Goal: Task Accomplishment & Management: Manage account settings

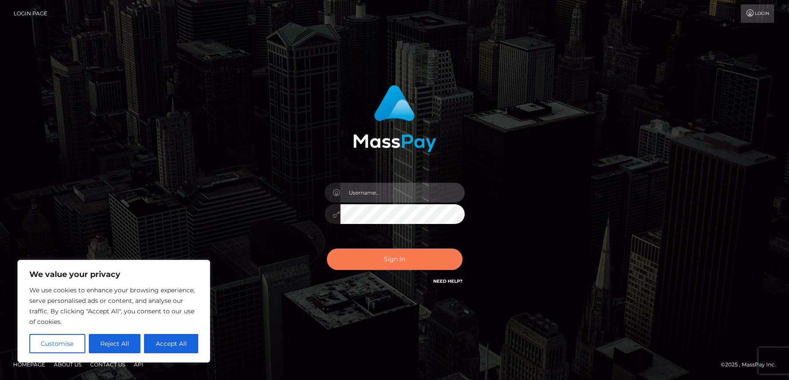
type input "brent.goodwin"
click at [406, 263] on button "Sign in" at bounding box center [395, 258] width 136 height 21
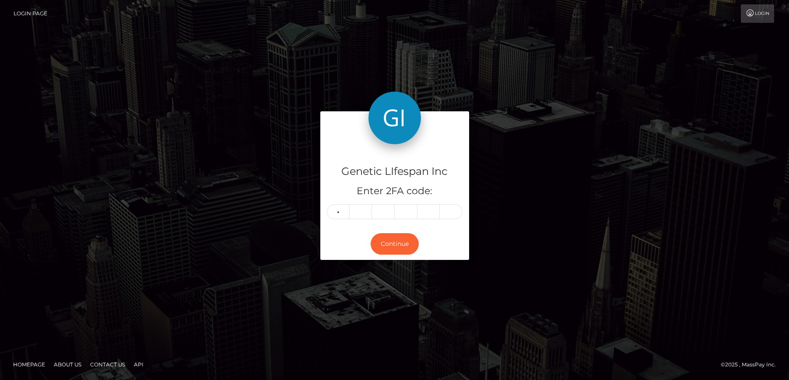
type input "8"
type input "2"
type input "3"
type input "0"
type input "8"
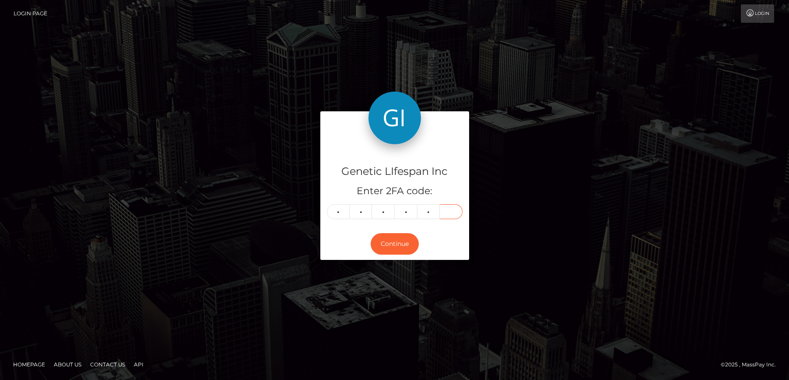
type input "6"
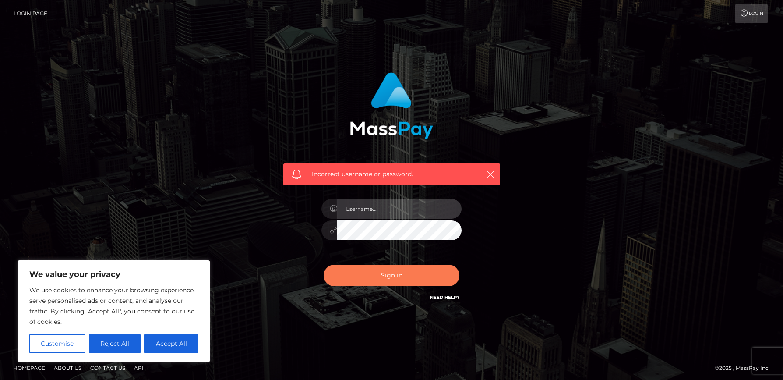
type input "brent.goodwin"
click at [391, 274] on button "Sign in" at bounding box center [392, 274] width 136 height 21
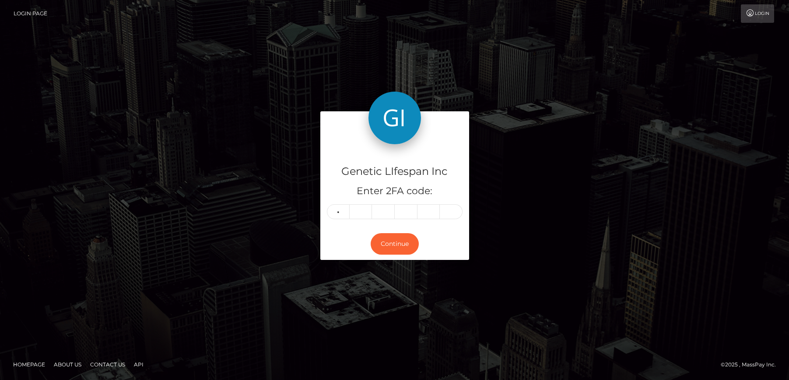
type input "8"
type input "3"
type input "6"
type input "0"
type input "8"
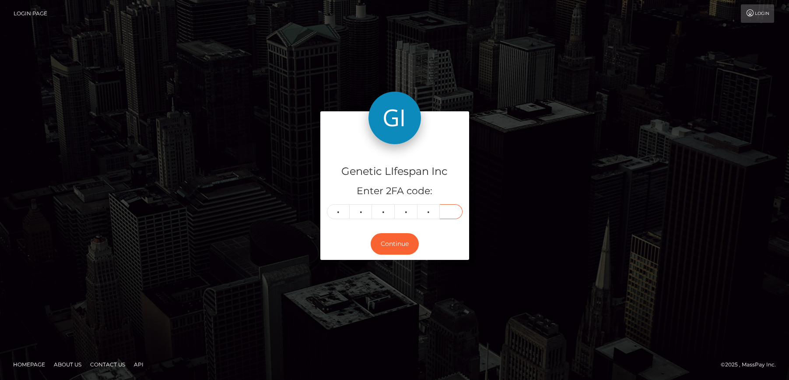
type input "6"
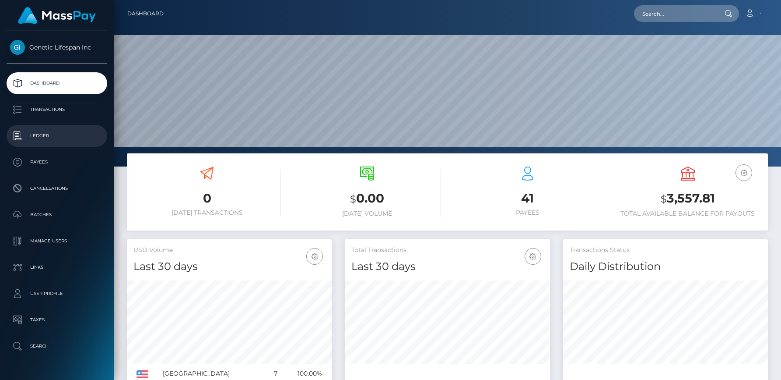
click at [37, 134] on p "Ledger" at bounding box center [57, 135] width 94 height 13
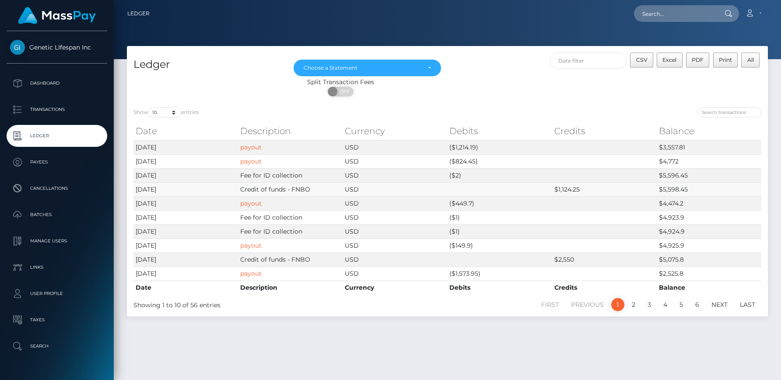
click at [581, 188] on td "$1,124.25" at bounding box center [604, 189] width 105 height 14
click at [673, 56] on span "Excel" at bounding box center [670, 59] width 14 height 7
click at [648, 9] on input "text" at bounding box center [675, 13] width 82 height 17
click at [174, 113] on select "10 25 50 100 250" at bounding box center [164, 112] width 33 height 10
select select "250"
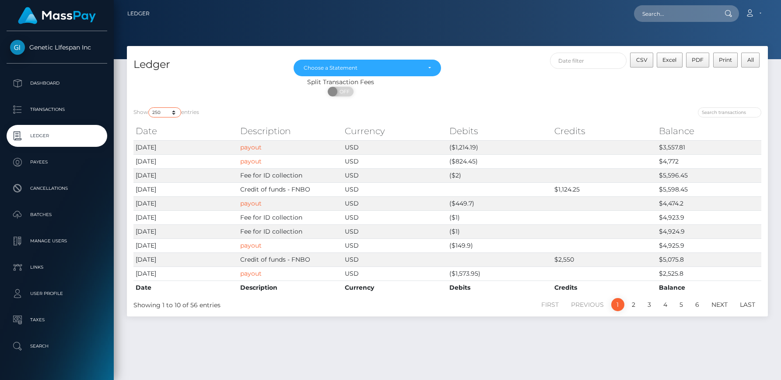
click at [149, 107] on select "10 25 50 100 250" at bounding box center [164, 112] width 33 height 10
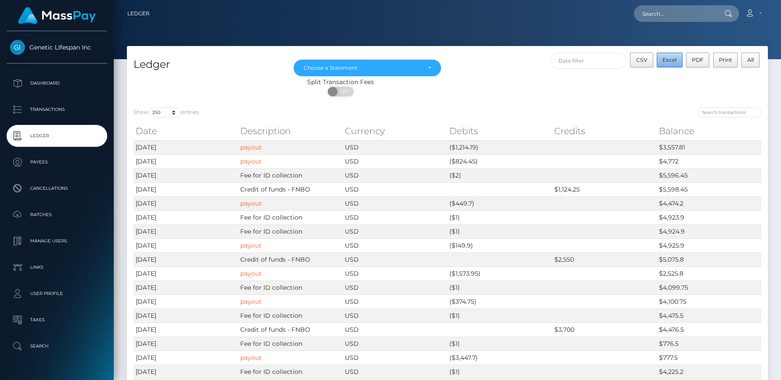
click at [677, 58] on span "Excel" at bounding box center [670, 59] width 14 height 7
click at [523, 28] on div at bounding box center [448, 29] width 668 height 59
click at [43, 84] on p "Dashboard" at bounding box center [57, 83] width 94 height 13
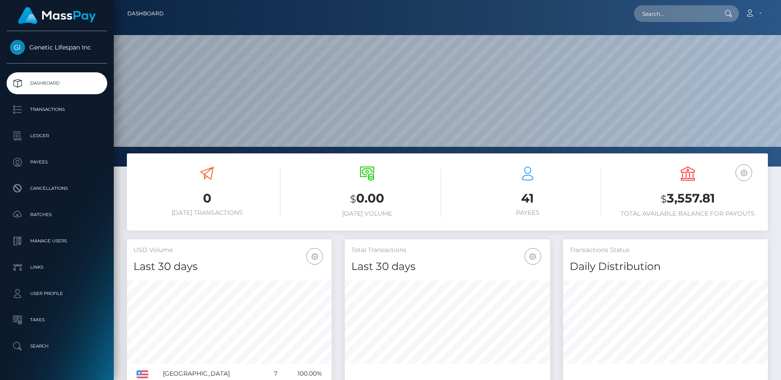
scroll to position [155, 205]
